Goal: Task Accomplishment & Management: Complete application form

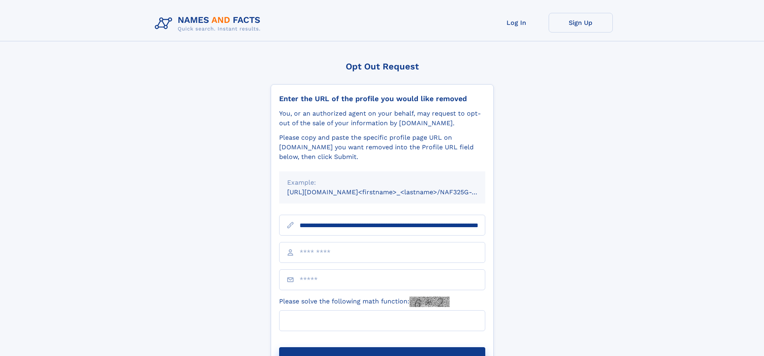
scroll to position [0, 87]
type input "**********"
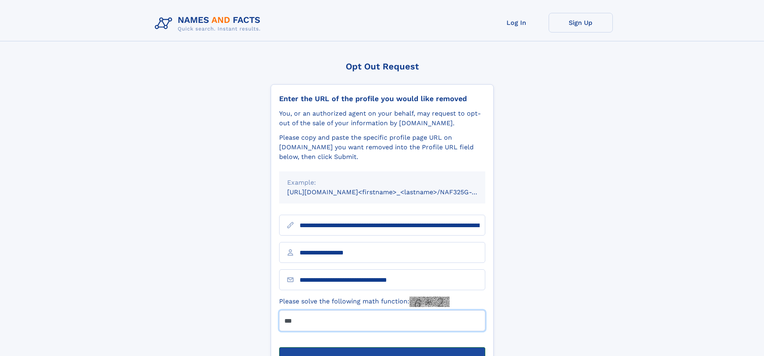
type input "***"
click at [382, 347] on button "Submit Opt Out Request" at bounding box center [382, 360] width 206 height 26
